Goal: Find specific page/section: Find specific page/section

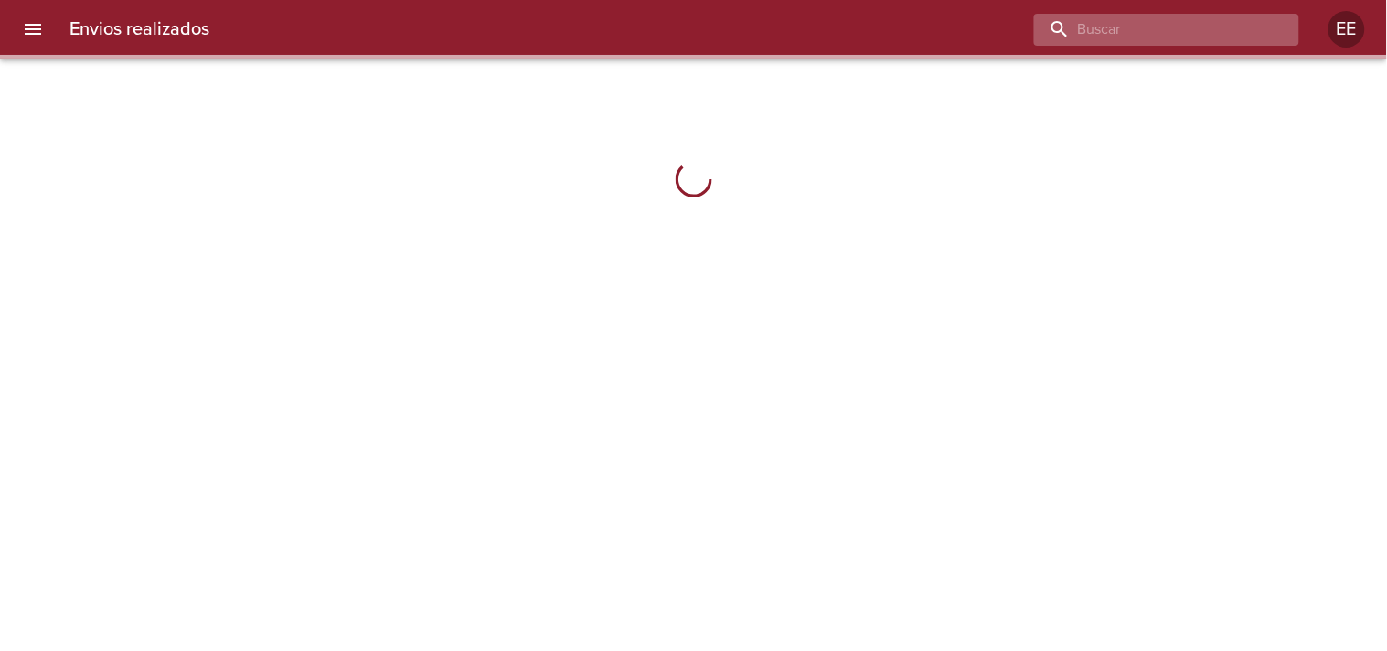
click at [1173, 31] on input "buscar" at bounding box center [1151, 30] width 234 height 32
paste input "DI [PERSON_NAME]"
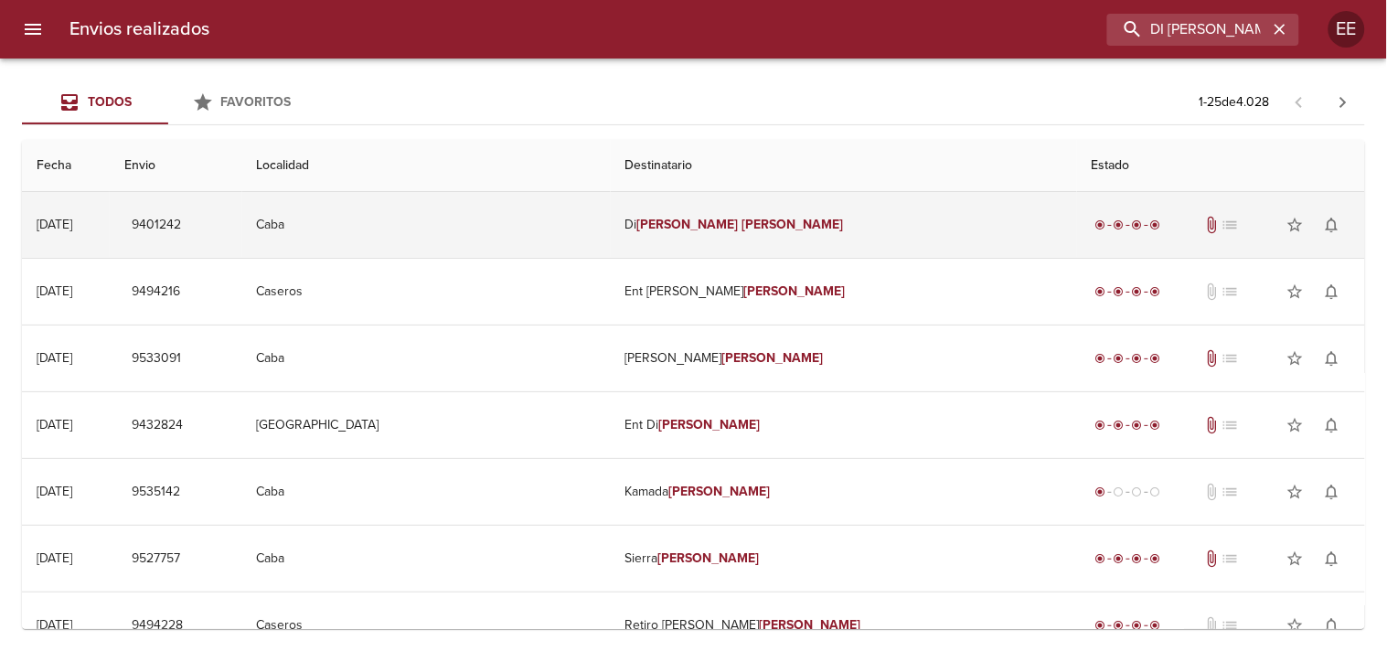
click at [744, 219] on em "[PERSON_NAME]" at bounding box center [791, 225] width 101 height 16
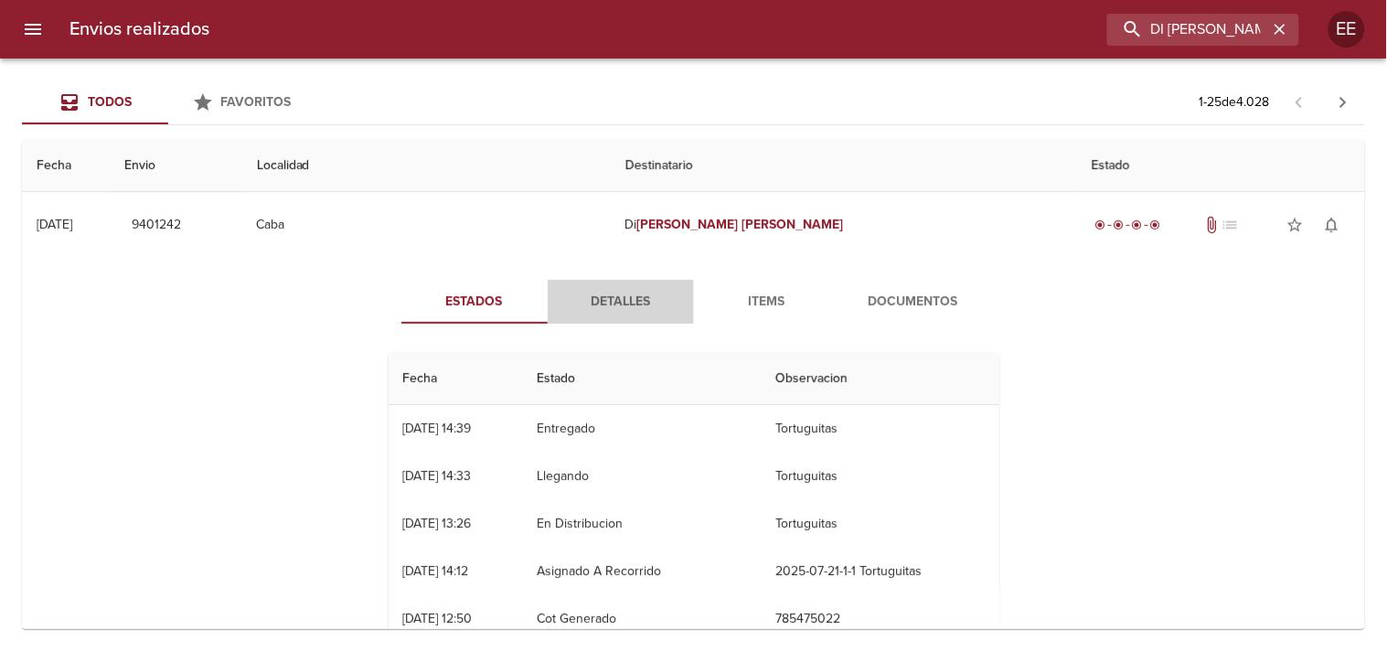
click at [617, 303] on span "Detalles" at bounding box center [621, 302] width 124 height 23
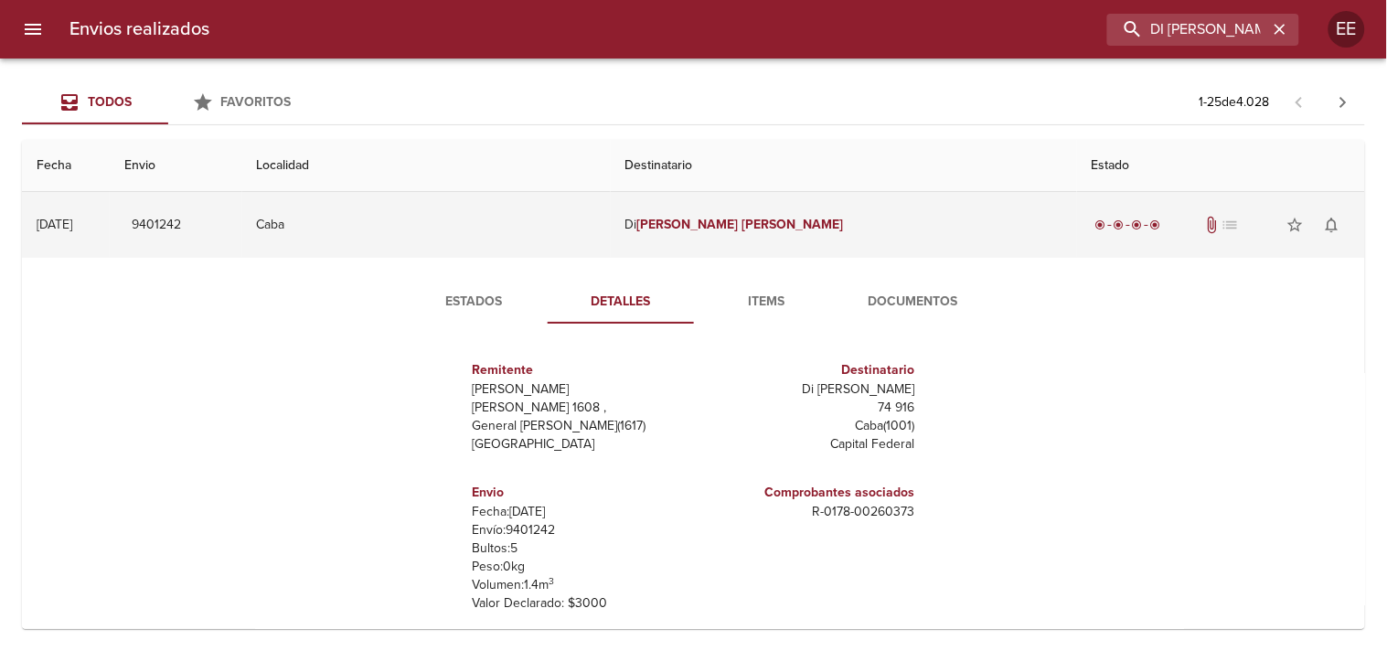
click at [652, 220] on td "Di [PERSON_NAME]" at bounding box center [844, 225] width 466 height 66
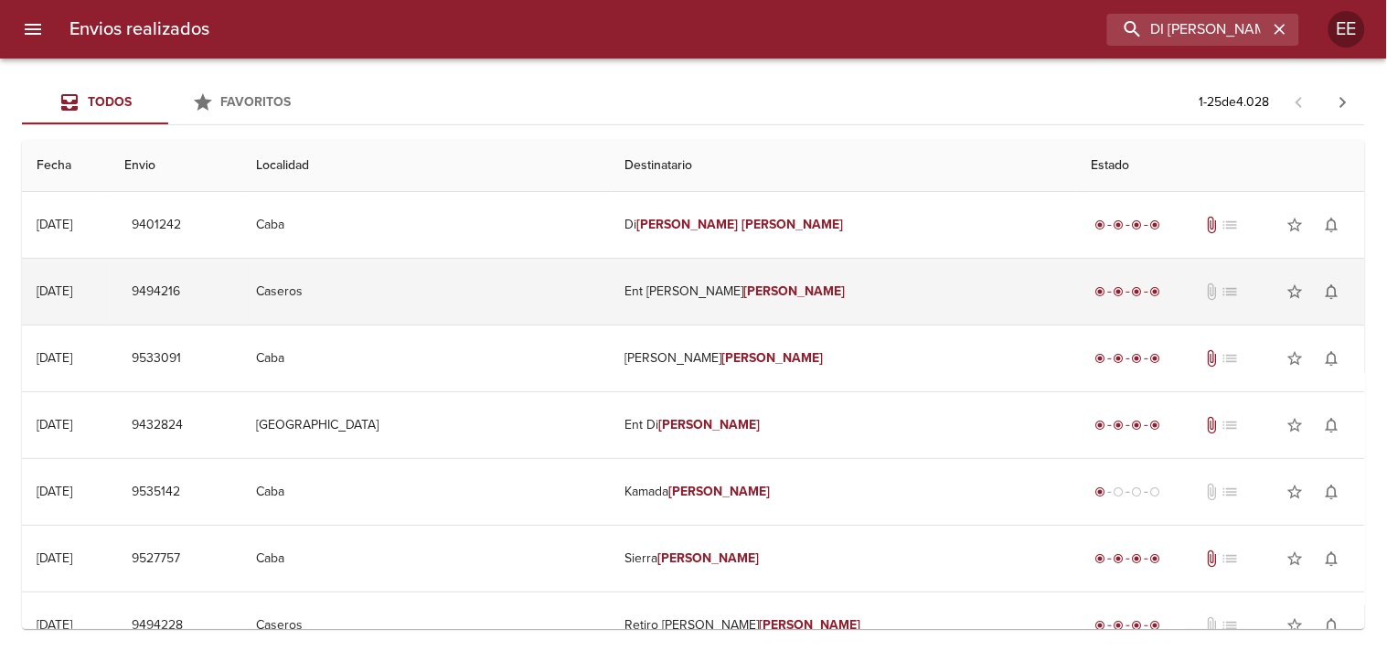
click at [698, 308] on td "Ent [PERSON_NAME]" at bounding box center [844, 292] width 466 height 66
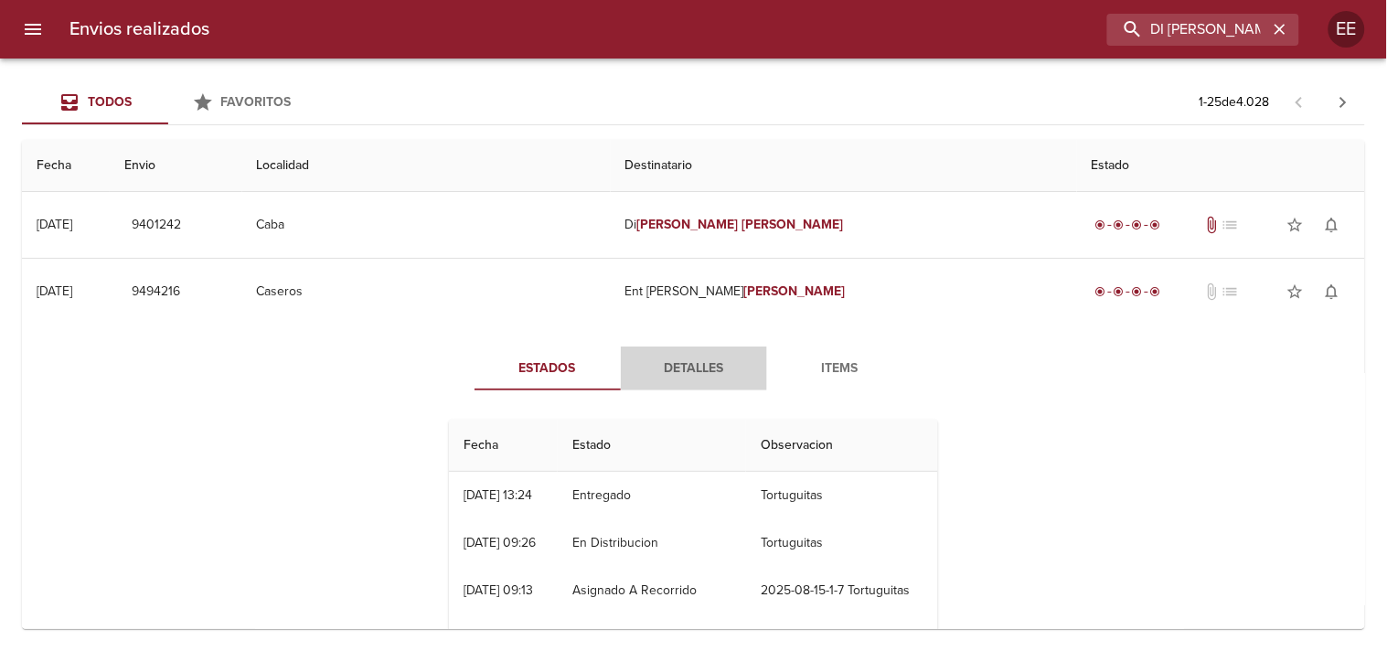
click at [704, 358] on span "Detalles" at bounding box center [694, 368] width 124 height 23
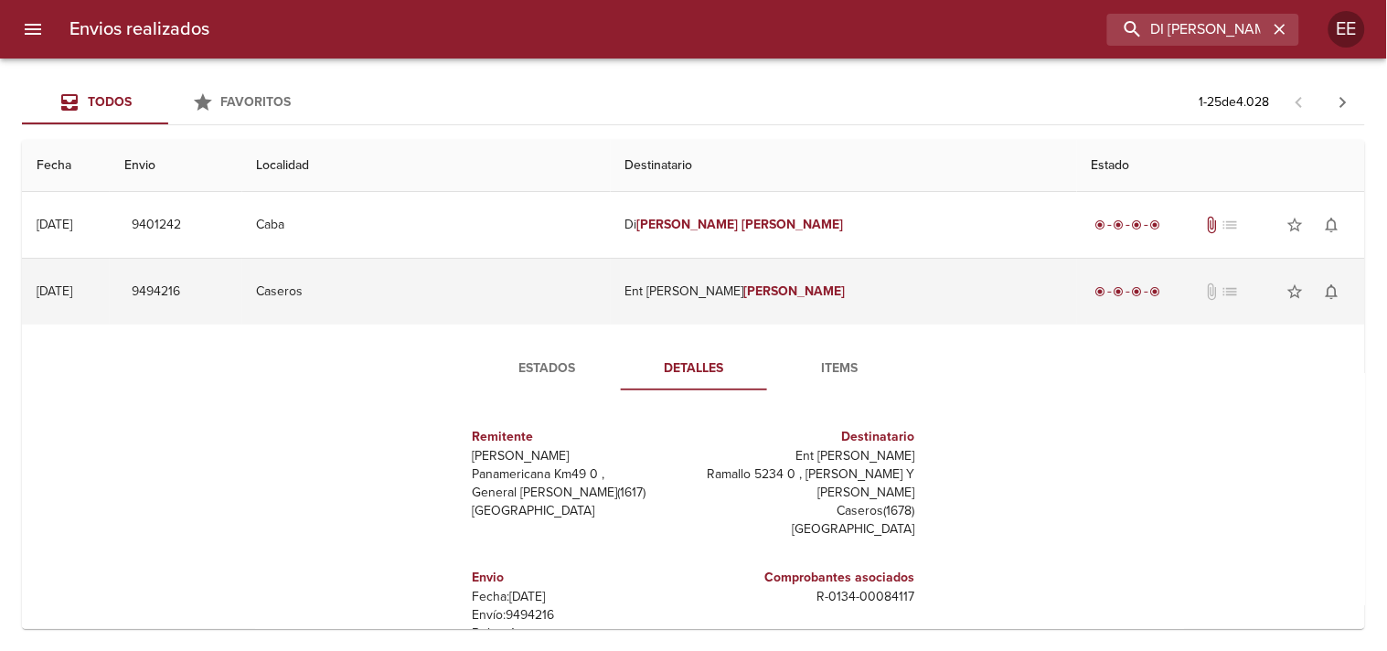
click at [707, 285] on td "Ent [PERSON_NAME]" at bounding box center [844, 292] width 466 height 66
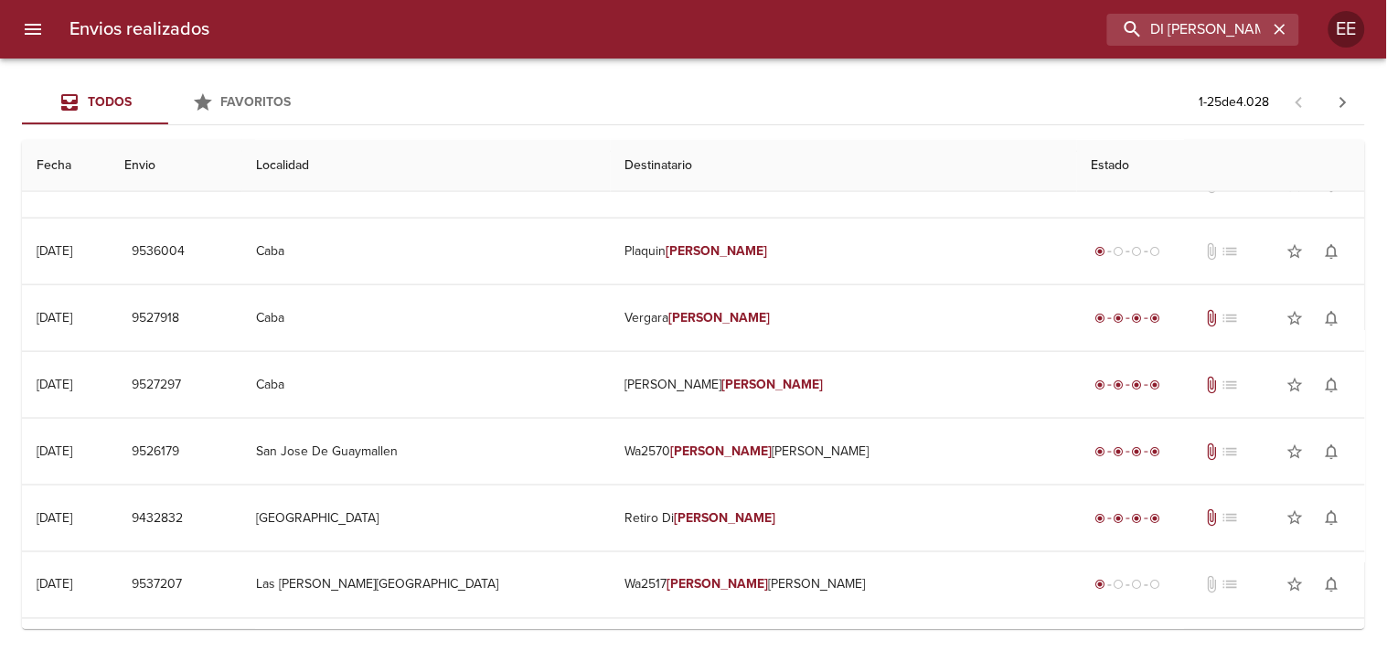
scroll to position [609, 0]
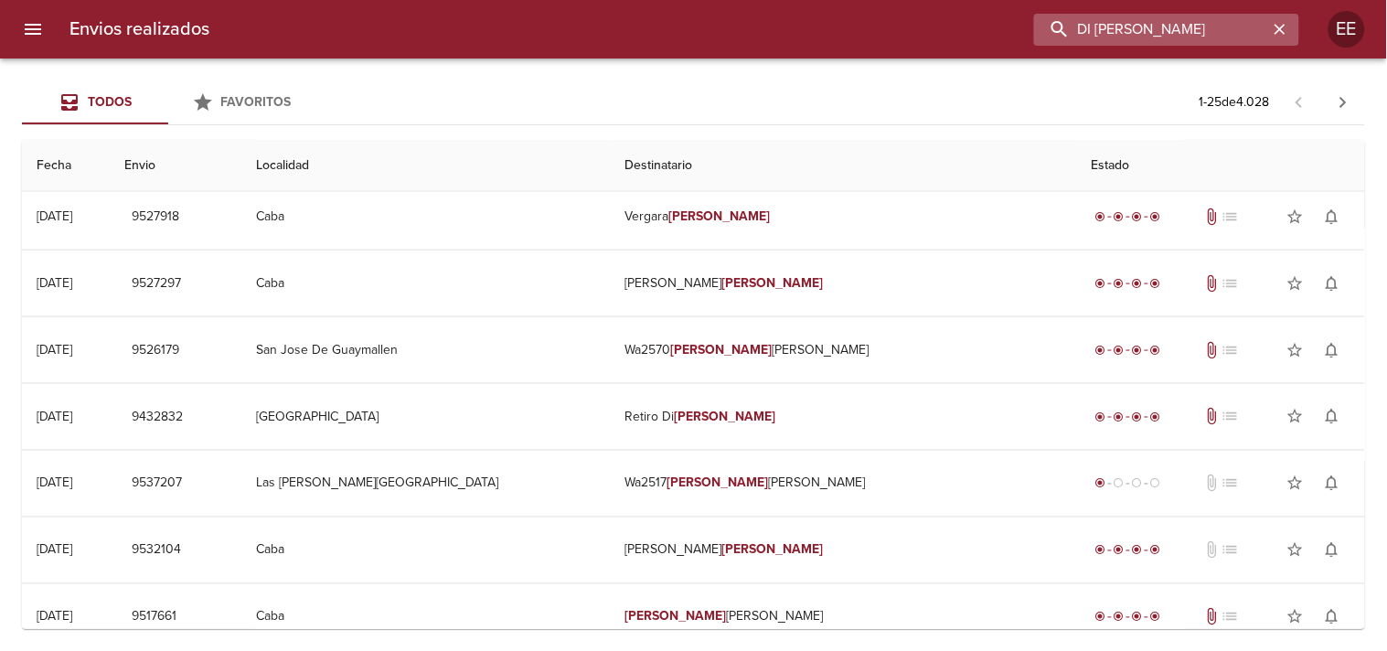
drag, startPoint x: 1171, startPoint y: 25, endPoint x: 1054, endPoint y: 27, distance: 117.0
click at [1054, 27] on input "DI [PERSON_NAME]" at bounding box center [1151, 30] width 234 height 32
drag, startPoint x: 1167, startPoint y: 30, endPoint x: 1241, endPoint y: 32, distance: 74.1
click at [1241, 32] on input "[PERSON_NAME]" at bounding box center [1151, 30] width 234 height 32
type input "[PERSON_NAME]"
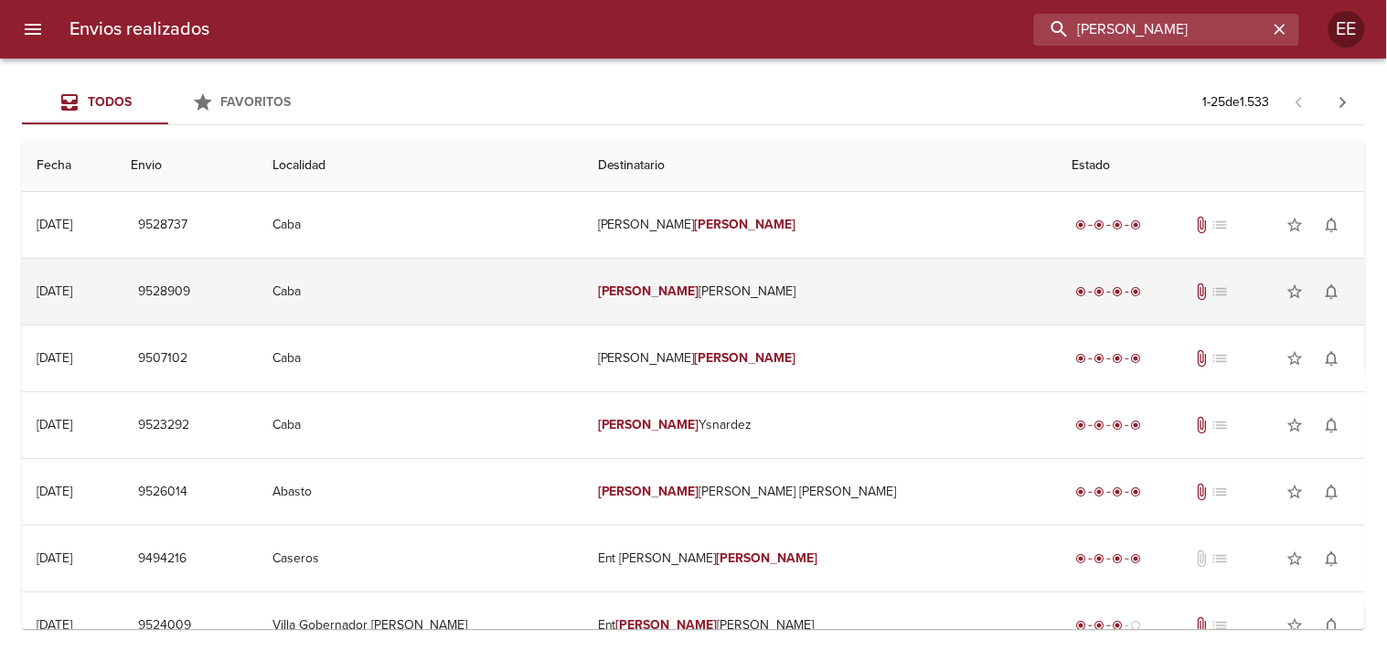
scroll to position [101, 0]
